Goal: Use online tool/utility: Utilize a website feature to perform a specific function

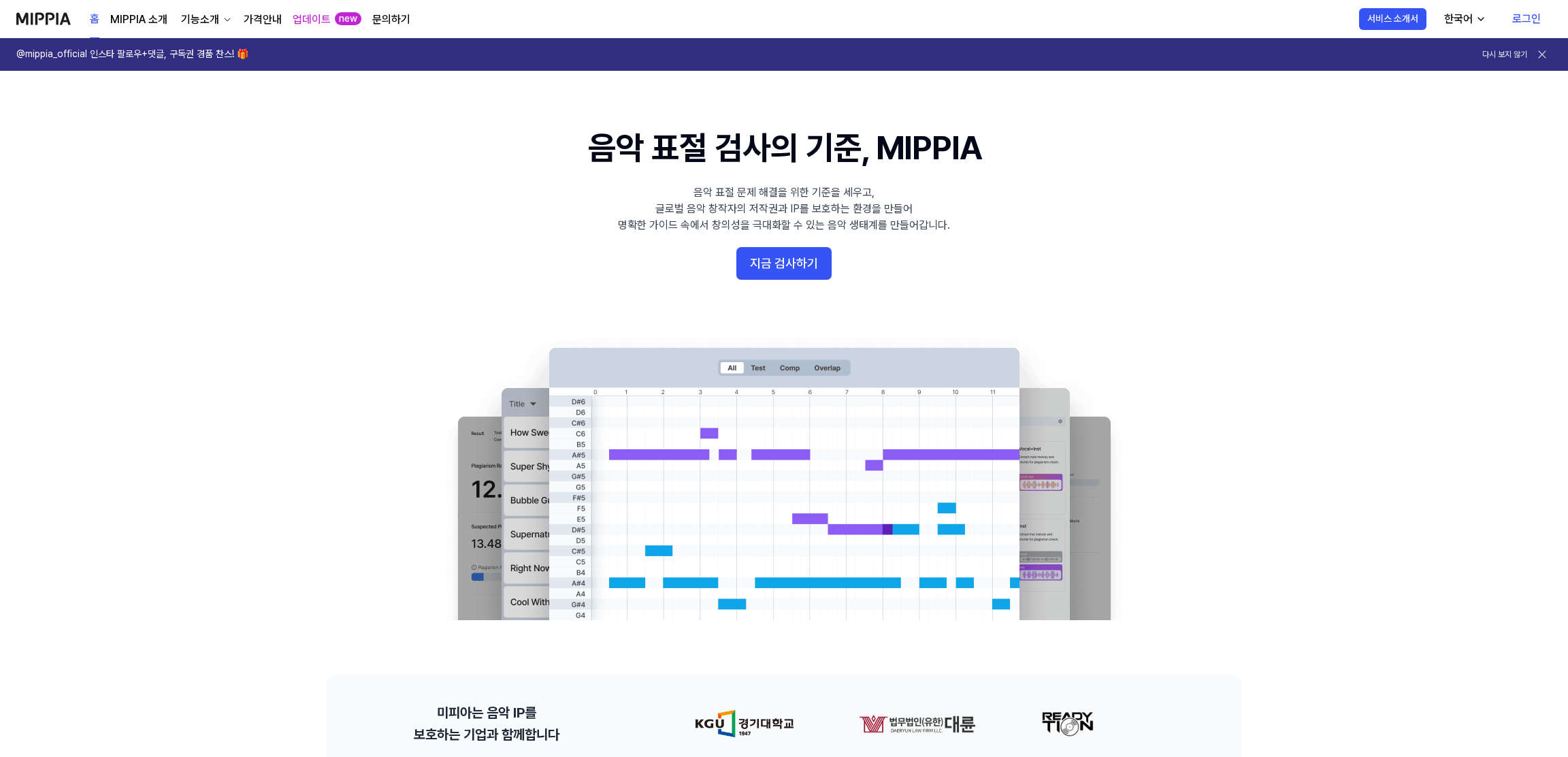
click at [1521, 17] on link "로그인" at bounding box center [1526, 19] width 50 height 38
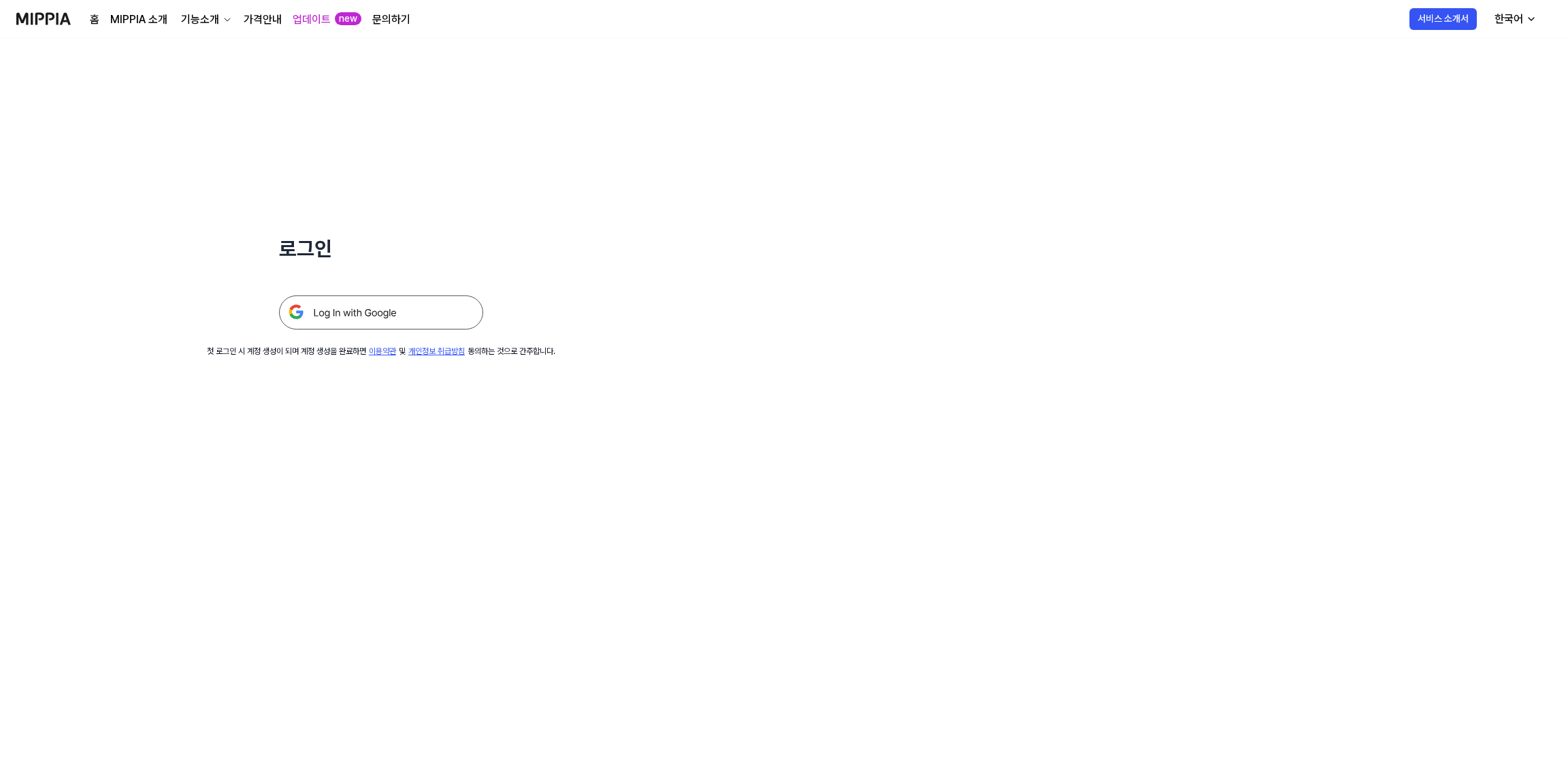
click at [424, 318] on img at bounding box center [380, 312] width 204 height 34
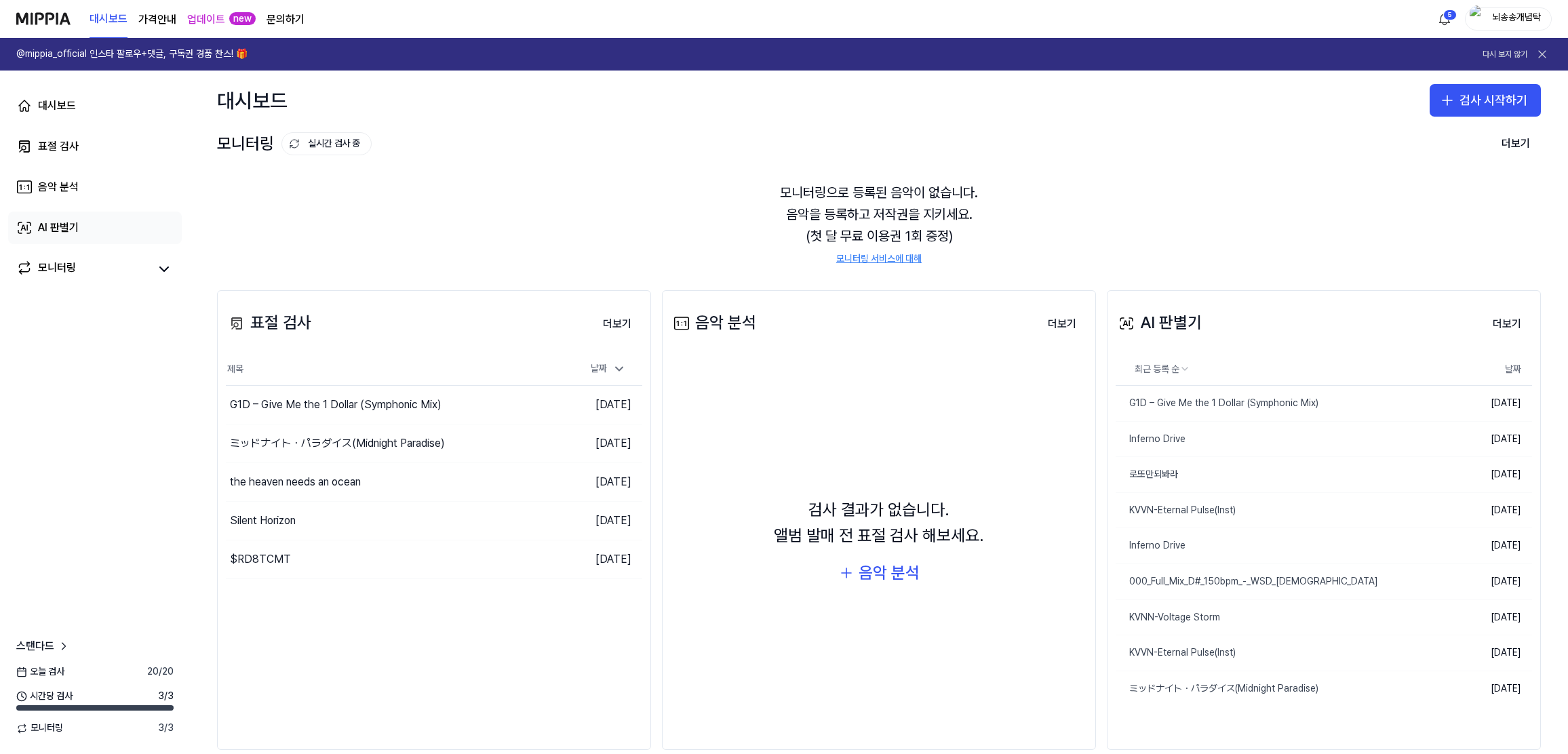
click at [82, 223] on link "AI 판별기" at bounding box center [95, 228] width 174 height 33
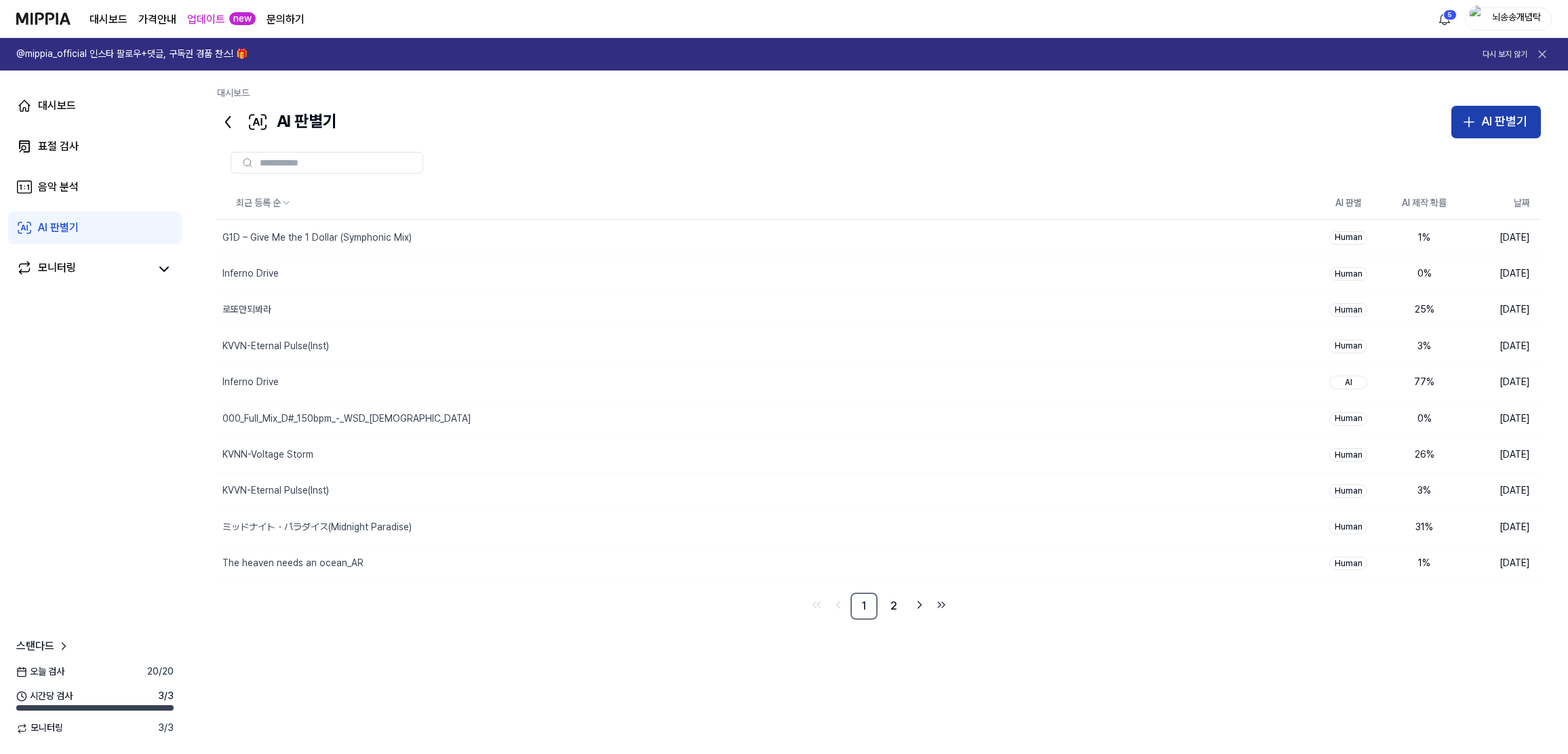
click at [1478, 130] on button "AI 판별기" at bounding box center [1496, 122] width 89 height 33
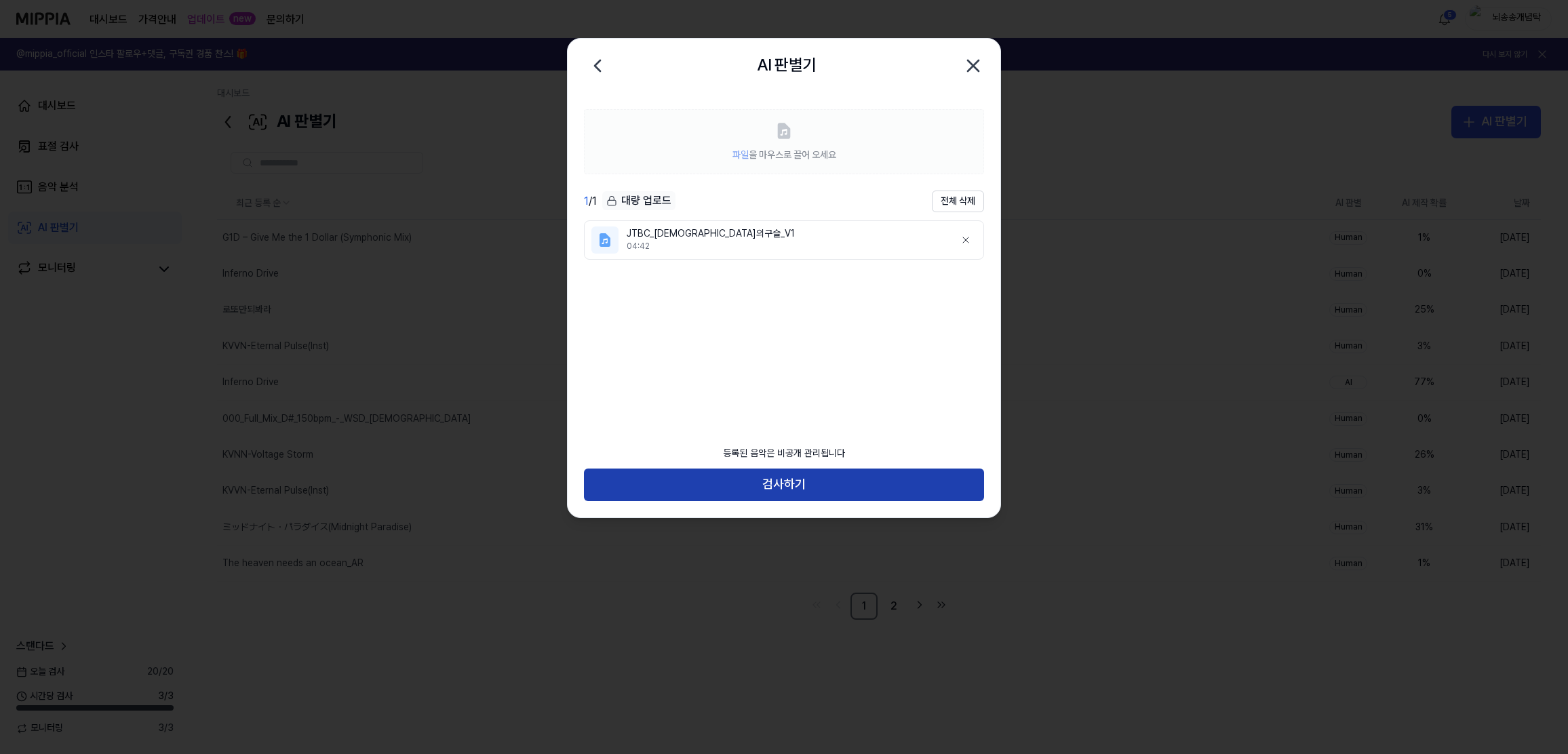
click at [784, 484] on button "검사하기" at bounding box center [784, 485] width 400 height 33
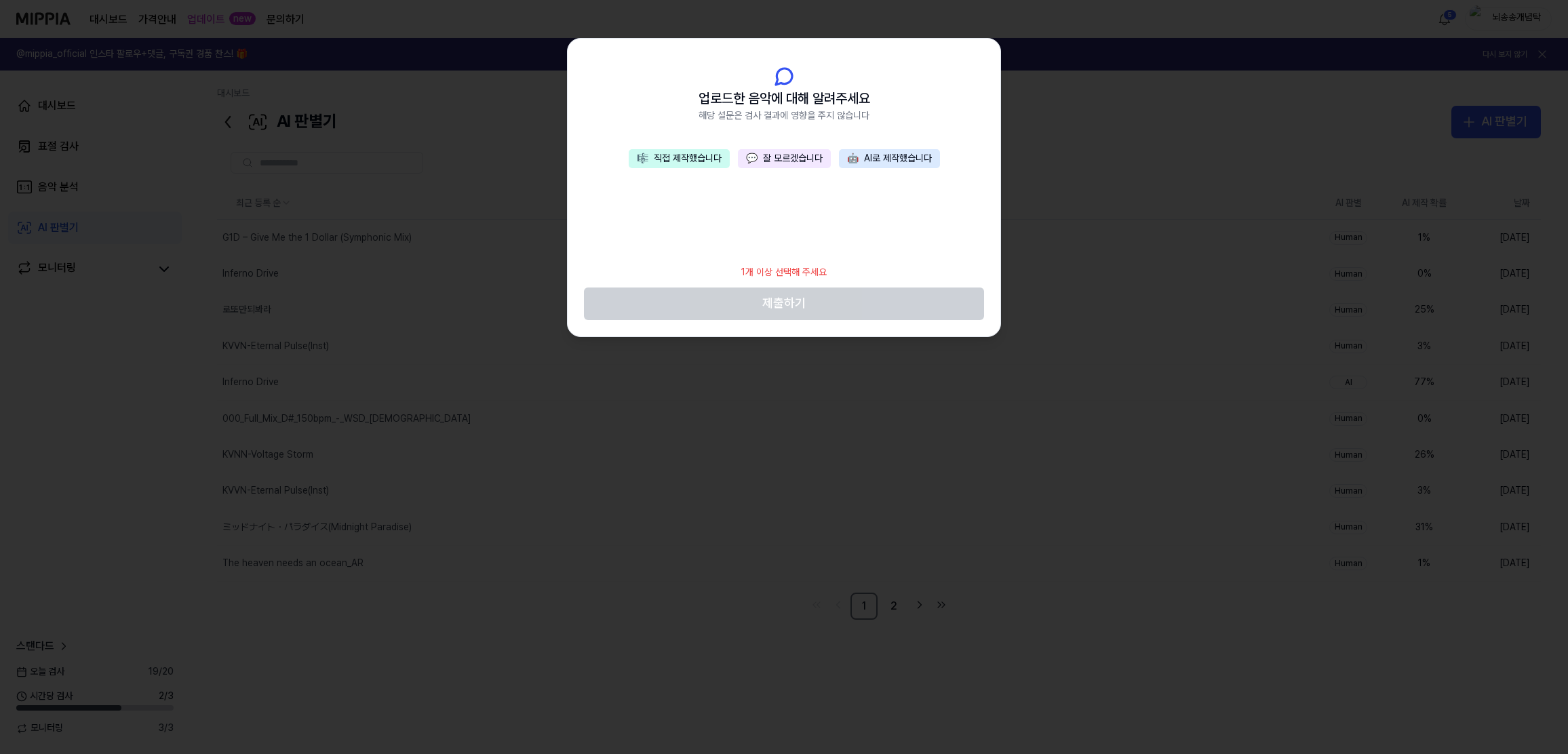
click at [688, 165] on button "🎼 직접 제작했습니다" at bounding box center [679, 158] width 101 height 19
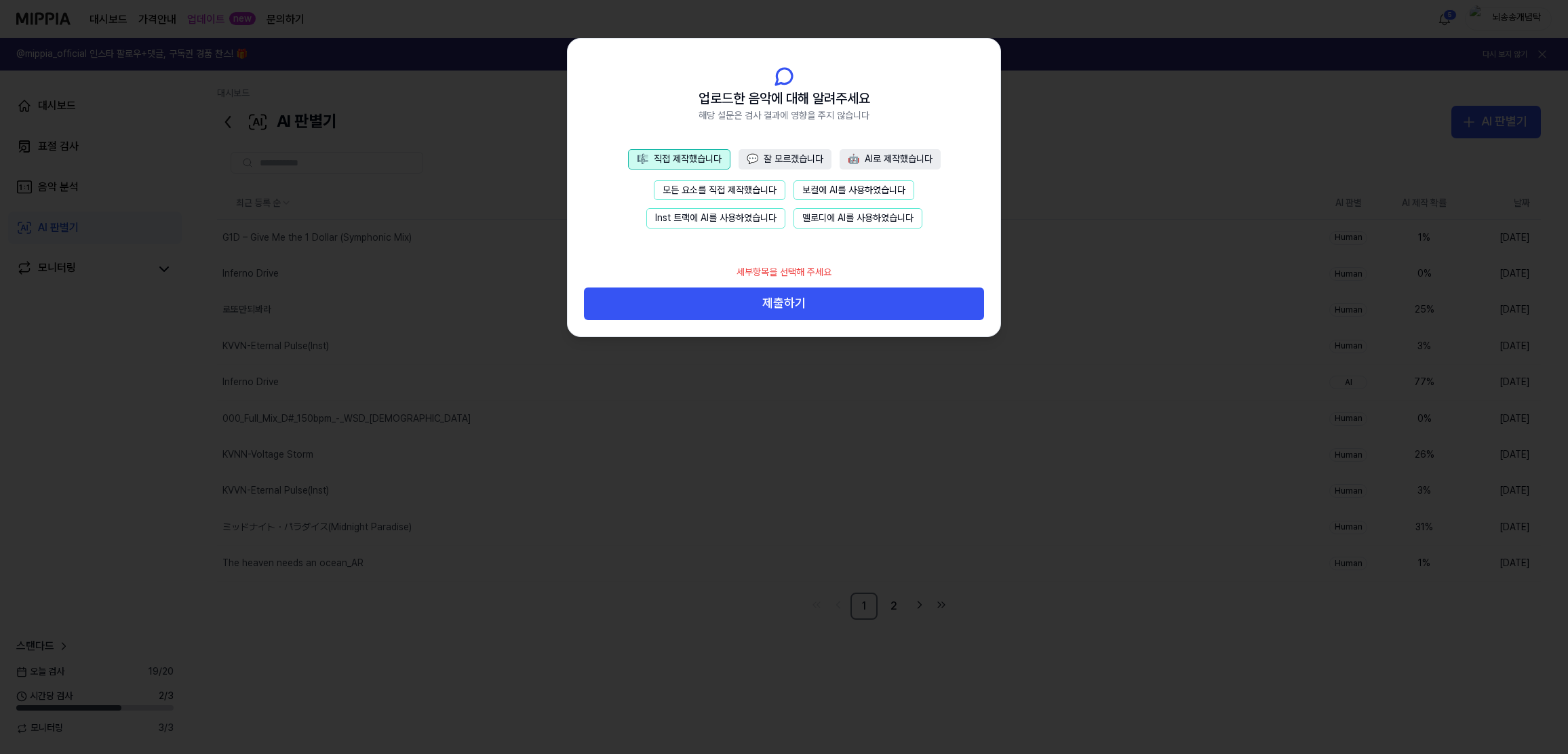
click at [721, 199] on button "모든 요소를 직접 제작했습니다" at bounding box center [720, 191] width 132 height 20
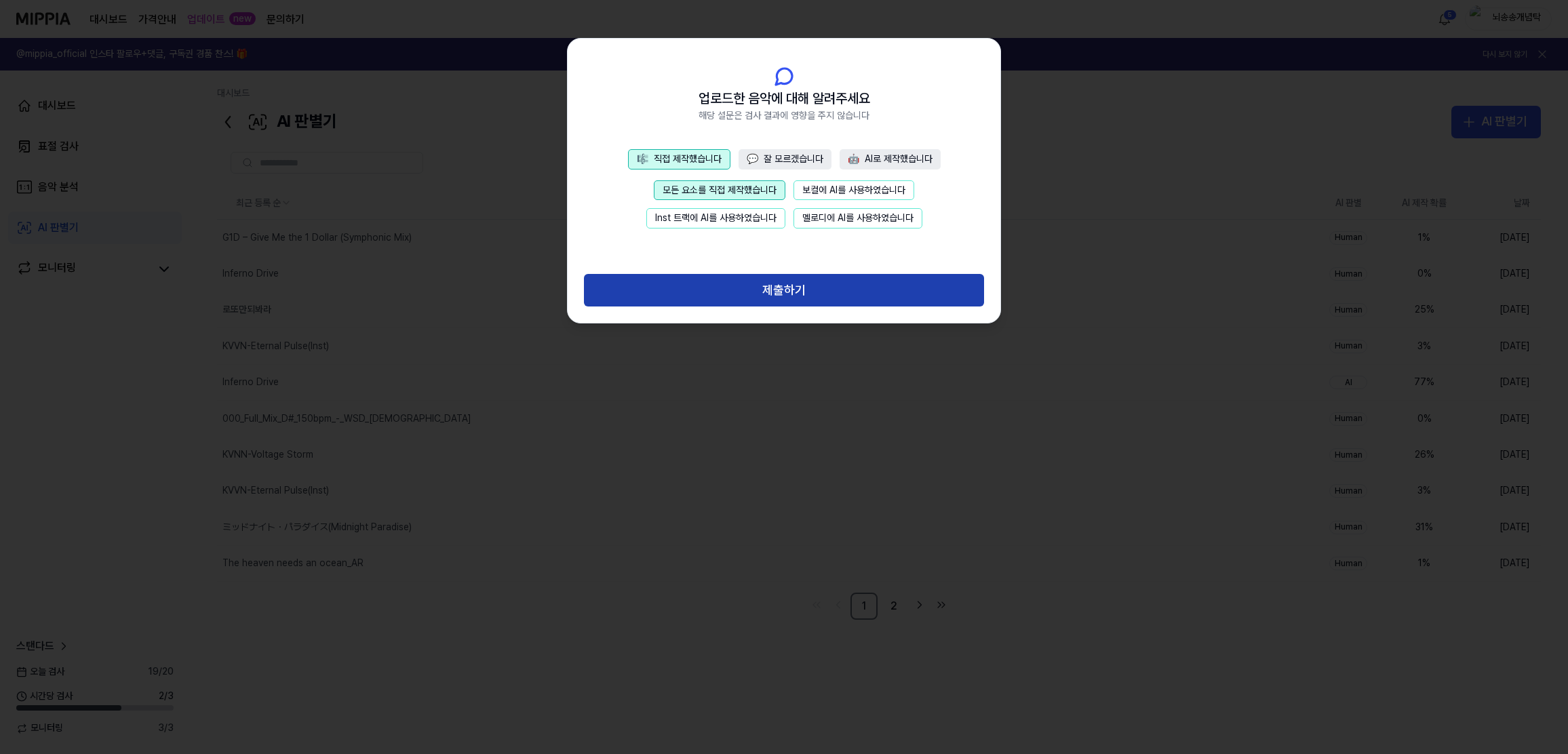
click at [773, 288] on button "제출하기" at bounding box center [784, 290] width 400 height 33
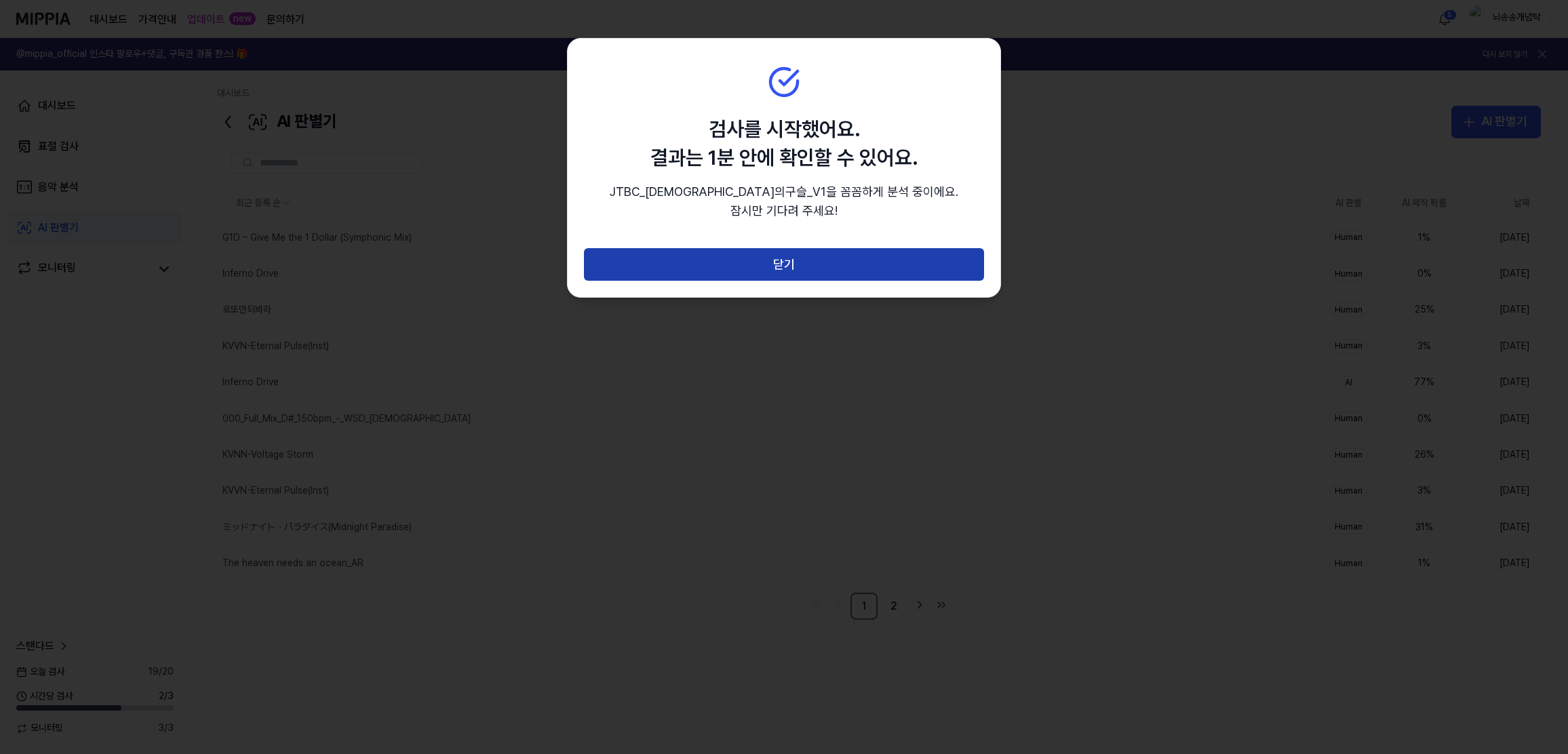
click at [707, 265] on button "닫기" at bounding box center [784, 265] width 400 height 33
